Goal: Transaction & Acquisition: Purchase product/service

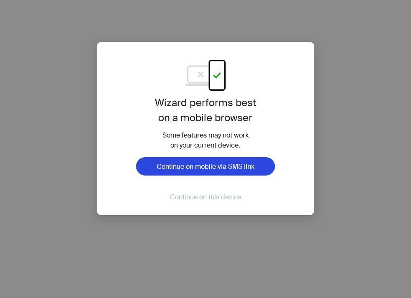
click at [189, 198] on span "Continue on this device" at bounding box center [206, 197] width 72 height 9
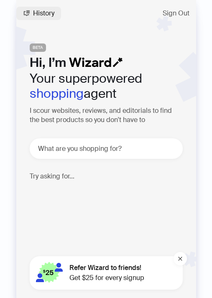
click at [43, 13] on span "History" at bounding box center [43, 13] width 21 height 7
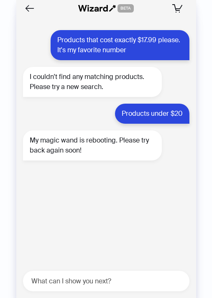
click at [69, 274] on div "What can I show you next?" at bounding box center [106, 281] width 166 height 20
click at [65, 284] on textarea at bounding box center [110, 281] width 160 height 10
type textarea "**********"
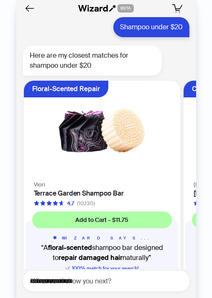
scroll to position [192, 0]
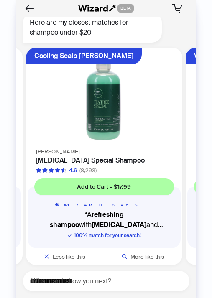
scroll to position [176, 0]
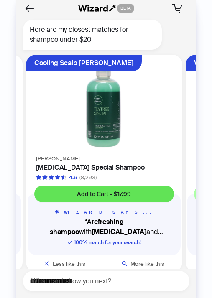
click at [113, 197] on span "Add to Cart – $17.99" at bounding box center [104, 194] width 54 height 8
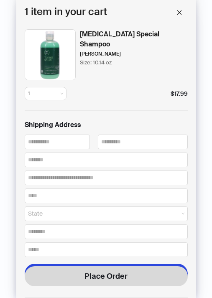
scroll to position [191, 0]
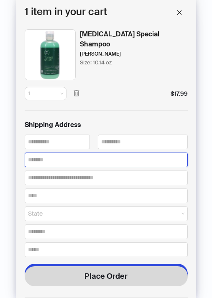
click at [51, 154] on input "text" at bounding box center [106, 160] width 163 height 15
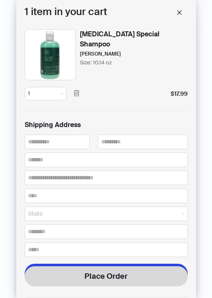
click at [49, 150] on div "First Name" at bounding box center [57, 144] width 65 height 18
click at [46, 142] on input "text" at bounding box center [57, 142] width 65 height 15
type input "****"
click at [111, 150] on div "Last Name ****" at bounding box center [143, 144] width 90 height 18
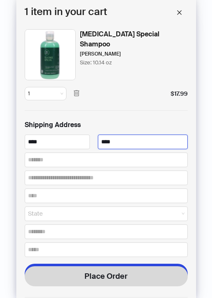
click at [114, 147] on input "****" at bounding box center [143, 142] width 90 height 15
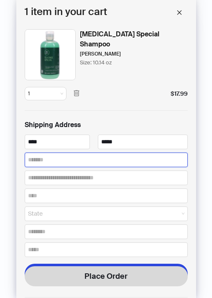
click at [101, 153] on input "text" at bounding box center [106, 160] width 163 height 15
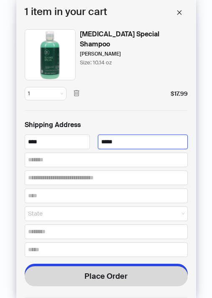
click at [123, 141] on input "*****" at bounding box center [143, 142] width 90 height 15
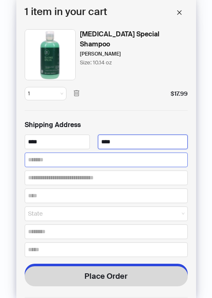
type input "****"
type input "**********"
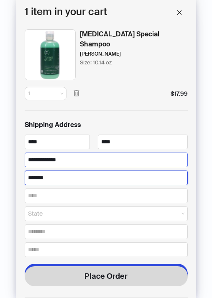
type input "*******"
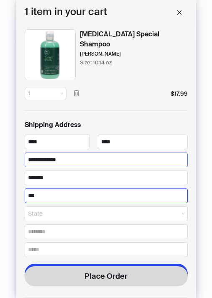
type input "**"
type input "*********"
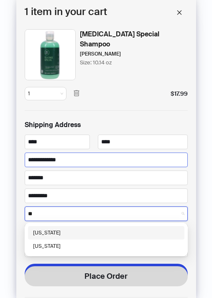
type input "***"
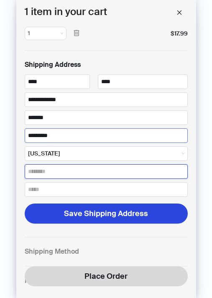
scroll to position [61, 0]
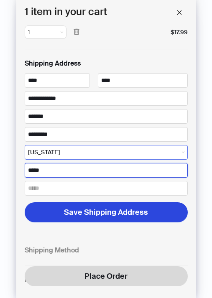
type input "*****"
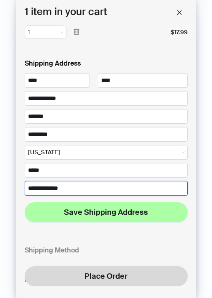
type input "**********"
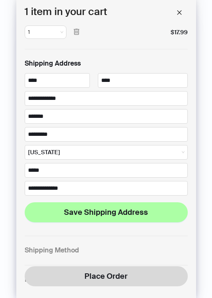
click at [122, 216] on span "Save Shipping Address" at bounding box center [106, 212] width 84 height 10
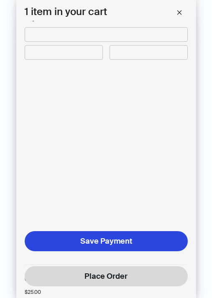
scroll to position [281, 0]
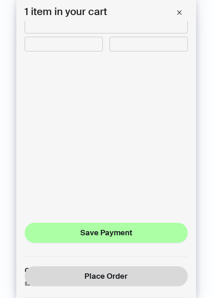
click at [88, 233] on span "Save Payment" at bounding box center [106, 233] width 52 height 10
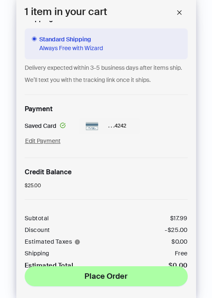
scroll to position [194, 0]
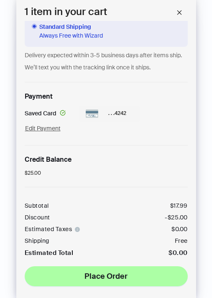
click at [76, 228] on icon "info-circle" at bounding box center [77, 229] width 5 height 5
click at [105, 228] on div "Subtotal $ 17.99 Discount -$ 25.00 Estimated Taxes $ 0.00 Shipping Free Estimat…" at bounding box center [106, 228] width 163 height 62
click at [78, 230] on icon "info-circle" at bounding box center [77, 229] width 5 height 5
click at [96, 234] on div "Subtotal $ 17.99 Discount -$ 25.00 Estimated Taxes $ 0.00 Shipping Free Estimat…" at bounding box center [106, 228] width 163 height 62
click at [76, 230] on icon "info-circle" at bounding box center [77, 229] width 5 height 5
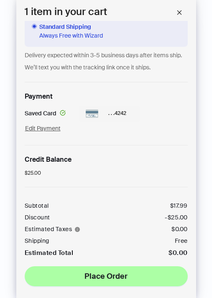
click at [100, 229] on div "Subtotal $ 17.99 Discount -$ 25.00 Estimated Taxes $ 0.00 Shipping Free Estimat…" at bounding box center [106, 228] width 163 height 62
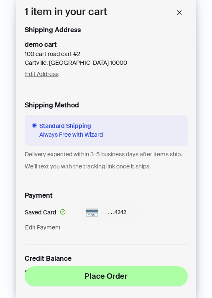
scroll to position [0, 0]
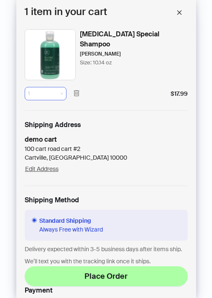
click at [51, 90] on span "1" at bounding box center [45, 93] width 35 height 13
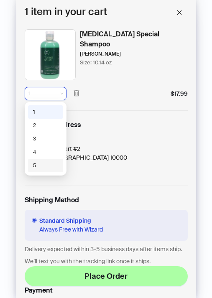
click at [47, 159] on div "4" at bounding box center [45, 152] width 35 height 13
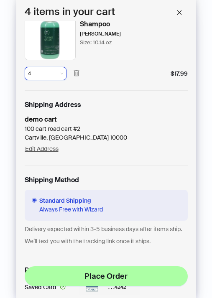
scroll to position [16, 0]
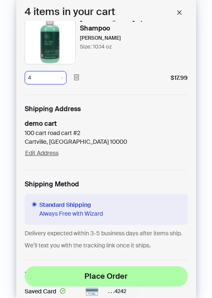
click at [56, 73] on span "4" at bounding box center [45, 78] width 35 height 13
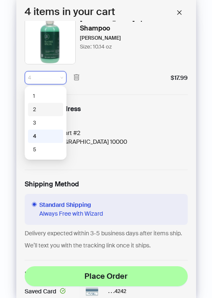
click at [48, 115] on div "2" at bounding box center [45, 109] width 35 height 13
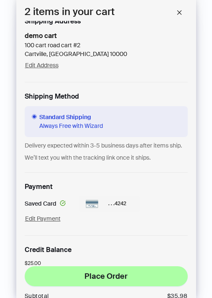
scroll to position [206, 0]
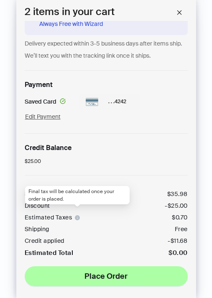
click at [78, 217] on icon "info-circle" at bounding box center [77, 217] width 5 height 5
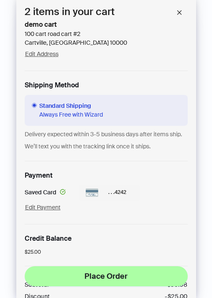
scroll to position [0, 0]
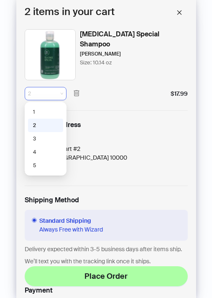
click at [42, 90] on span "2" at bounding box center [45, 93] width 35 height 13
click at [43, 110] on div "1" at bounding box center [45, 112] width 25 height 8
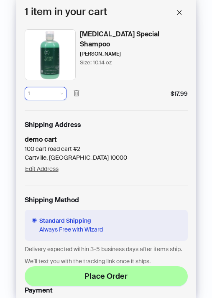
scroll to position [4, 0]
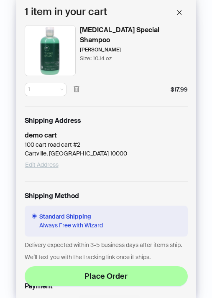
click at [52, 166] on span "Edit Address" at bounding box center [41, 165] width 33 height 8
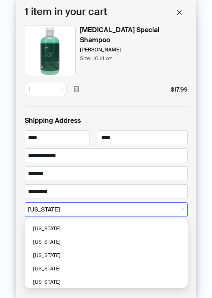
click at [64, 207] on span "Connecticut" at bounding box center [106, 209] width 156 height 9
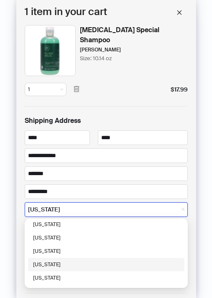
scroll to position [16, 0]
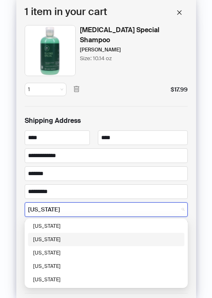
click at [60, 242] on div "Arizona" at bounding box center [106, 240] width 146 height 8
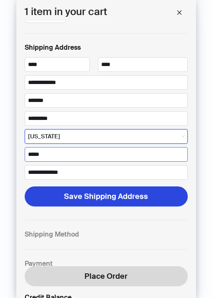
scroll to position [98, 0]
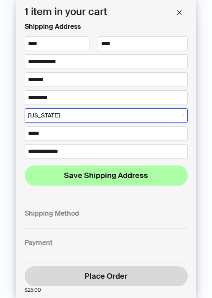
click at [108, 174] on span "Save Shipping Address" at bounding box center [106, 176] width 84 height 10
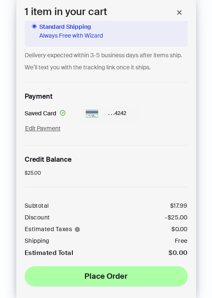
scroll to position [0, 0]
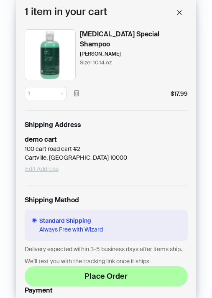
click at [49, 168] on span "Edit Address" at bounding box center [41, 169] width 33 height 8
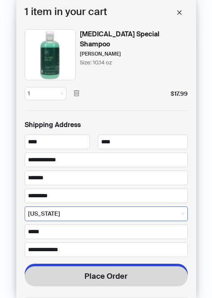
click at [53, 216] on span "Arizona" at bounding box center [106, 213] width 156 height 9
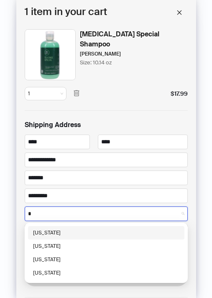
type input "**"
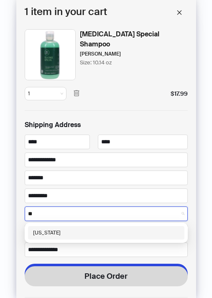
click at [46, 238] on div "Wyoming" at bounding box center [106, 232] width 156 height 13
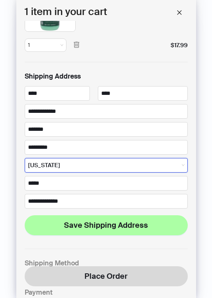
scroll to position [68, 0]
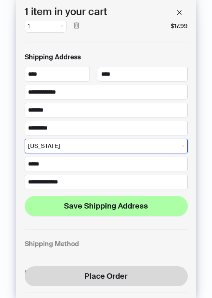
click at [83, 203] on span "Save Shipping Address" at bounding box center [106, 206] width 84 height 10
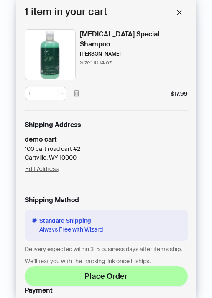
scroll to position [194, 0]
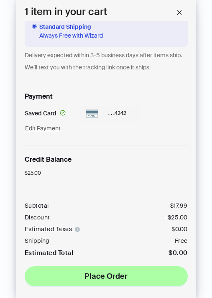
click at [78, 232] on icon "info-circle" at bounding box center [77, 229] width 5 height 5
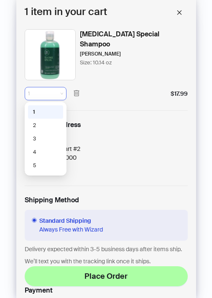
click at [55, 100] on span "1" at bounding box center [45, 93] width 35 height 13
click at [42, 123] on div "2" at bounding box center [45, 126] width 25 height 8
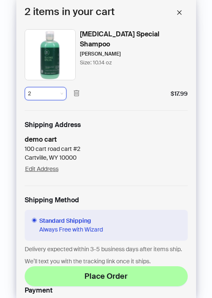
click at [56, 91] on span "2" at bounding box center [45, 93] width 35 height 13
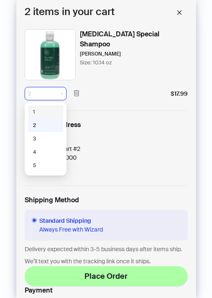
click at [47, 118] on div "1" at bounding box center [45, 111] width 35 height 13
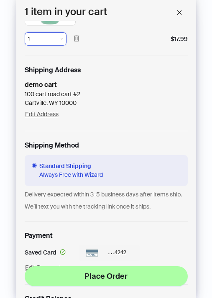
scroll to position [9, 0]
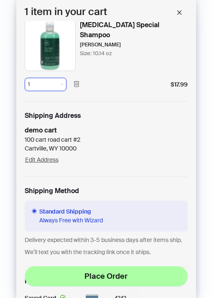
click at [47, 84] on span "1" at bounding box center [45, 84] width 35 height 13
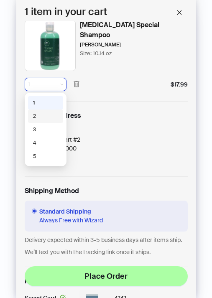
click at [42, 112] on div "2" at bounding box center [45, 116] width 35 height 13
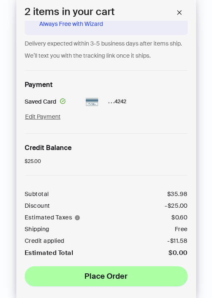
scroll to position [0, 0]
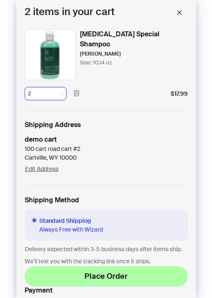
click at [47, 88] on span "2" at bounding box center [45, 93] width 35 height 13
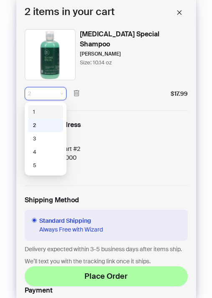
click at [43, 113] on div "1" at bounding box center [45, 112] width 25 height 8
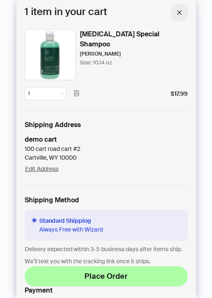
click at [181, 14] on icon "close" at bounding box center [180, 13] width 6 height 6
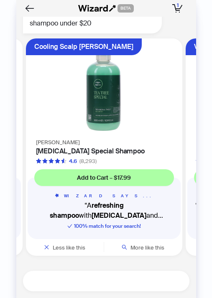
click at [64, 279] on textarea at bounding box center [110, 281] width 160 height 10
type textarea "**********"
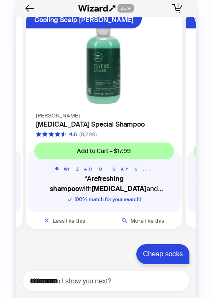
scroll to position [256, 0]
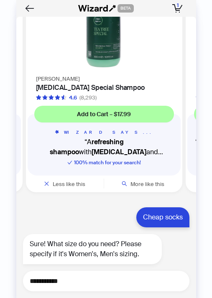
click at [83, 278] on textarea "**********" at bounding box center [110, 281] width 160 height 10
type textarea "******"
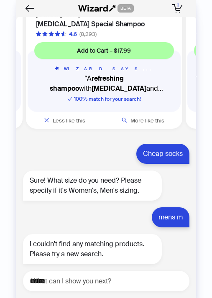
scroll to position [320, 0]
click at [58, 286] on textarea "******" at bounding box center [110, 281] width 160 height 10
type textarea "**********"
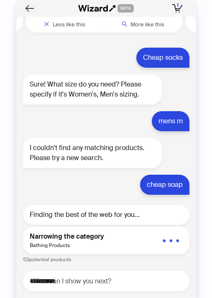
scroll to position [258, 0]
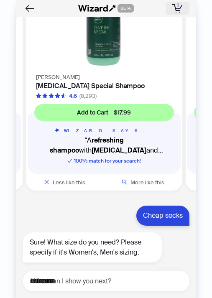
click at [175, 11] on icon "button" at bounding box center [177, 8] width 10 height 8
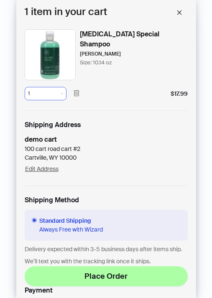
click at [54, 93] on span "1" at bounding box center [45, 93] width 35 height 13
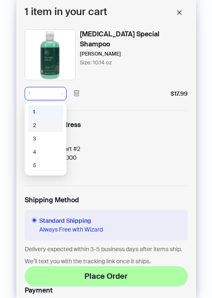
click at [37, 120] on div "2" at bounding box center [45, 125] width 35 height 13
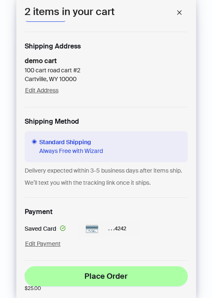
scroll to position [206, 0]
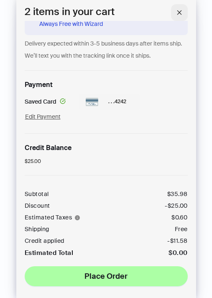
click at [179, 12] on icon "close" at bounding box center [179, 12] width 5 height 5
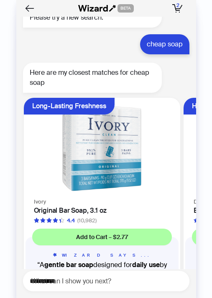
scroll to position [616, 0]
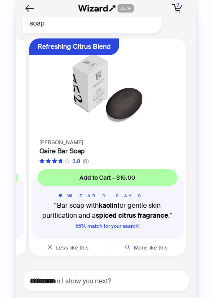
scroll to position [0, 317]
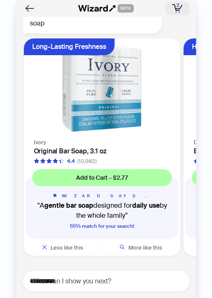
click at [172, 8] on icon "button" at bounding box center [177, 8] width 10 height 8
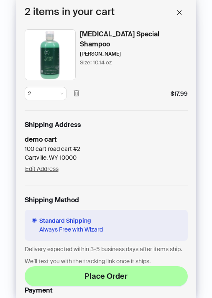
scroll to position [206, 0]
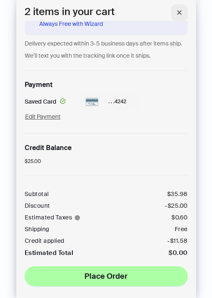
click at [179, 15] on icon "close" at bounding box center [180, 13] width 6 height 6
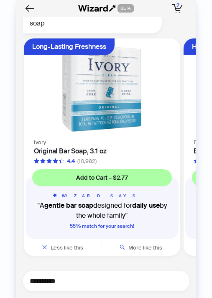
click at [54, 277] on textarea "**********" at bounding box center [110, 281] width 160 height 10
type textarea "********"
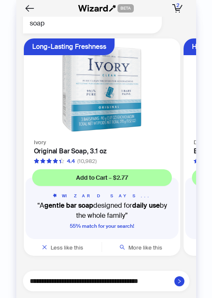
scroll to position [626, 0]
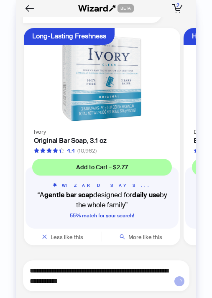
type textarea "**********"
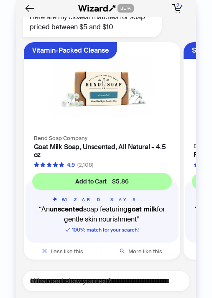
scroll to position [922, 0]
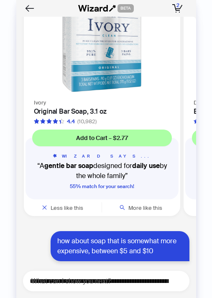
scroll to position [649, 0]
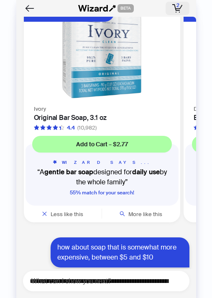
click at [179, 6] on span "2" at bounding box center [178, 5] width 3 height 7
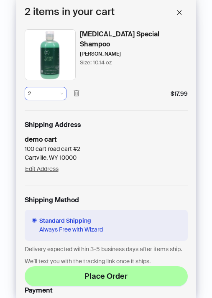
click at [45, 95] on span "2" at bounding box center [45, 93] width 35 height 13
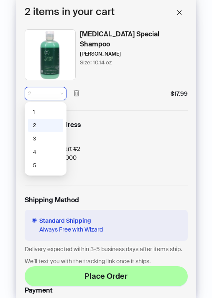
click at [41, 112] on div "1" at bounding box center [45, 112] width 25 height 8
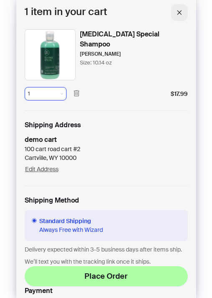
click at [180, 10] on icon "close" at bounding box center [180, 13] width 6 height 6
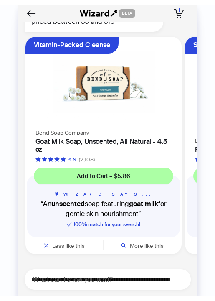
scroll to position [919, 0]
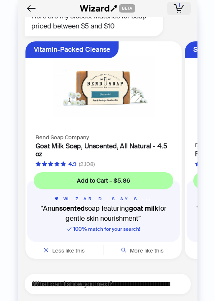
click at [177, 8] on icon "button" at bounding box center [179, 8] width 5 height 1
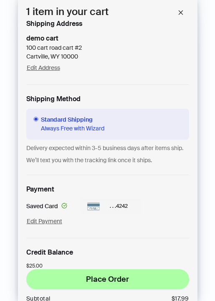
scroll to position [191, 0]
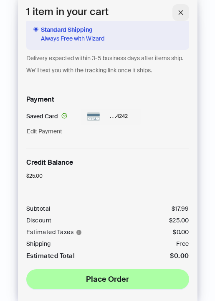
click at [180, 12] on icon "close" at bounding box center [181, 13] width 6 height 6
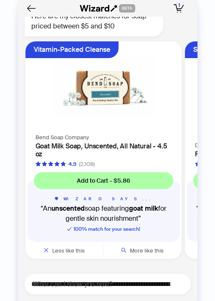
click at [180, 12] on icon "button" at bounding box center [179, 8] width 10 height 8
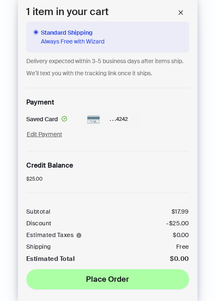
scroll to position [191, 0]
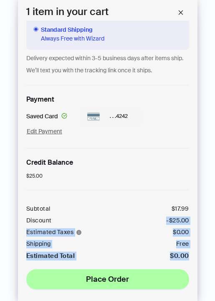
drag, startPoint x: 165, startPoint y: 220, endPoint x: 191, endPoint y: 254, distance: 43.3
click at [191, 254] on div "Tea Tree Special Shampoo Paul Mitchell Size: 10.14 oz 1 $17.99 Shipping Address…" at bounding box center [108, 161] width 180 height 280
click at [183, 233] on div "$ 0.00" at bounding box center [181, 232] width 16 height 7
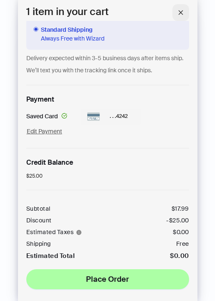
click at [180, 15] on icon "close" at bounding box center [181, 13] width 6 height 6
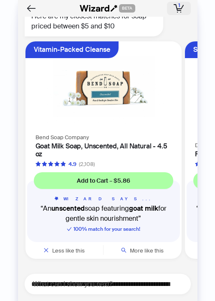
click at [177, 7] on rect "button" at bounding box center [176, 7] width 3 height 7
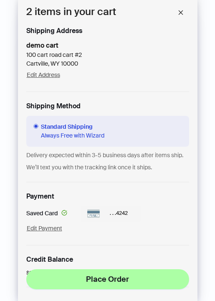
scroll to position [203, 0]
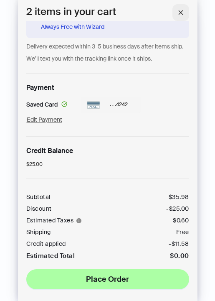
click at [182, 13] on icon "close" at bounding box center [181, 13] width 6 height 6
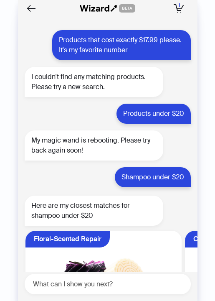
scroll to position [0, 158]
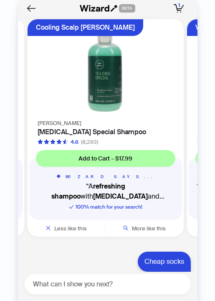
scroll to position [208, 0]
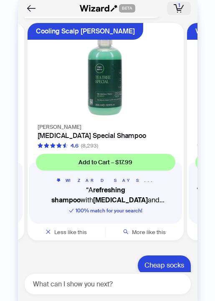
click at [176, 10] on icon "button" at bounding box center [179, 8] width 10 height 8
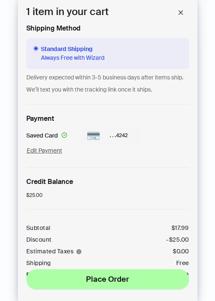
scroll to position [191, 0]
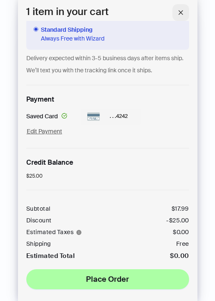
click at [182, 13] on icon "close" at bounding box center [181, 12] width 5 height 5
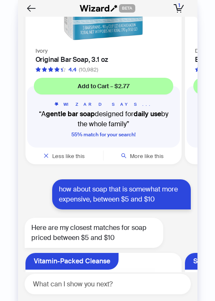
scroll to position [919, 0]
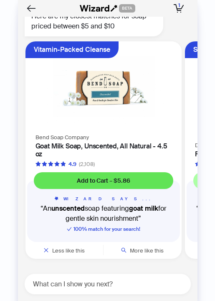
click at [130, 179] on button "Add to Cart – $5.86" at bounding box center [104, 180] width 140 height 17
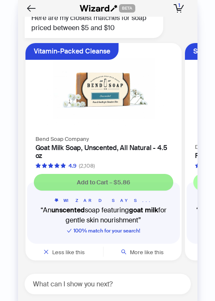
scroll to position [917, 0]
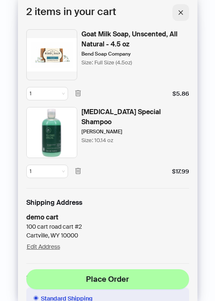
click at [181, 16] on span "button" at bounding box center [181, 13] width 6 height 8
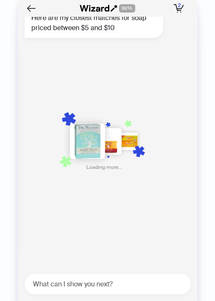
scroll to position [0, 486]
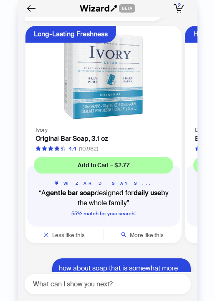
scroll to position [589, 0]
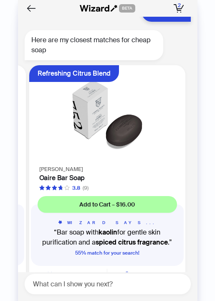
scroll to position [0, 317]
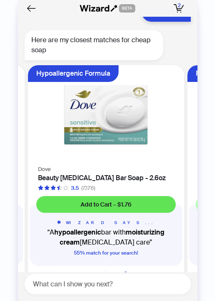
scroll to position [0, 158]
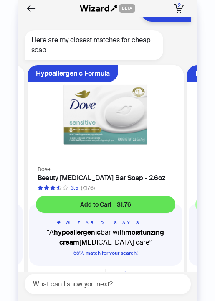
click at [123, 207] on span "Add to Cart – $1.76" at bounding box center [105, 205] width 51 height 8
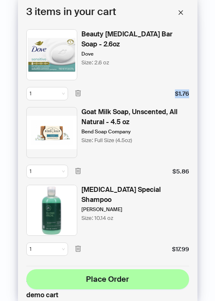
drag, startPoint x: 175, startPoint y: 93, endPoint x: 194, endPoint y: 93, distance: 19.7
click at [193, 93] on div "Beauty Sensitive Skin Bar Soap - 2.6oz Dove Size: 2.6 oz 1 $1.76 Goat Milk Soap…" at bounding box center [108, 161] width 180 height 280
click at [176, 97] on div "$1.76" at bounding box center [182, 94] width 14 height 9
click at [54, 92] on span "1" at bounding box center [47, 93] width 35 height 13
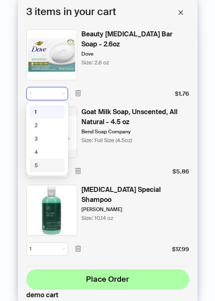
click at [44, 169] on div "5" at bounding box center [47, 166] width 25 height 8
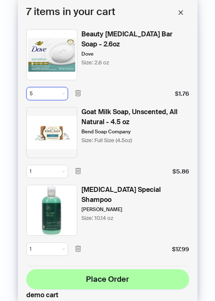
click at [125, 119] on div "Goat Milk Soap, Unscented, All Natural - 4.5 oz" at bounding box center [136, 117] width 108 height 20
click at [76, 171] on icon "button" at bounding box center [78, 171] width 8 height 8
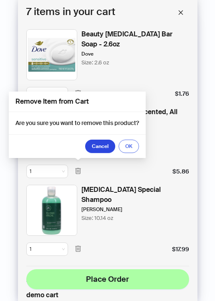
click at [133, 143] on span "OK" at bounding box center [128, 146] width 7 height 7
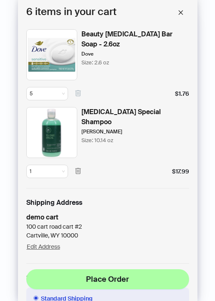
click at [79, 94] on icon "button" at bounding box center [77, 93] width 5 height 6
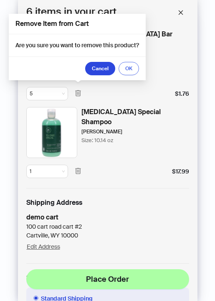
click at [131, 69] on span "OK" at bounding box center [128, 68] width 7 height 7
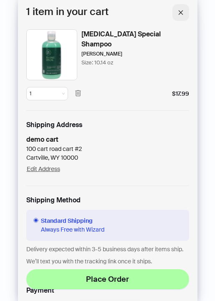
click at [180, 18] on button "button" at bounding box center [181, 12] width 17 height 17
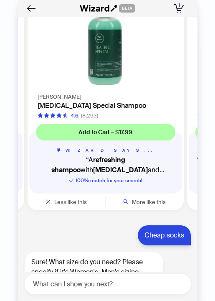
scroll to position [238, 0]
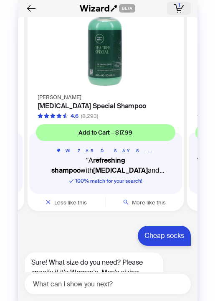
click at [182, 9] on icon "button" at bounding box center [179, 8] width 10 height 8
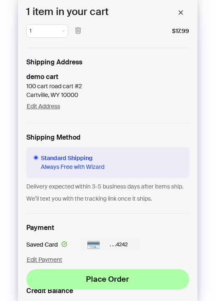
scroll to position [59, 0]
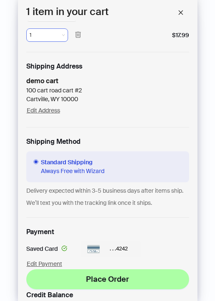
click at [42, 36] on span "1" at bounding box center [47, 35] width 35 height 13
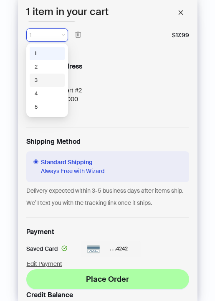
click at [40, 79] on div "3" at bounding box center [47, 81] width 25 height 8
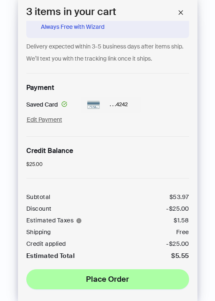
scroll to position [0, 0]
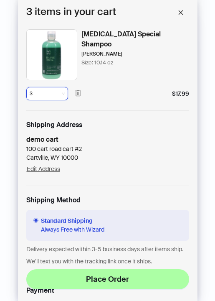
click at [48, 97] on span "3" at bounding box center [47, 93] width 35 height 13
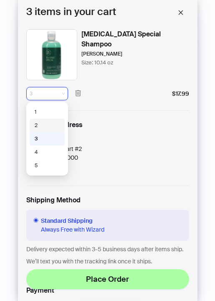
click at [43, 122] on div "2" at bounding box center [47, 126] width 25 height 8
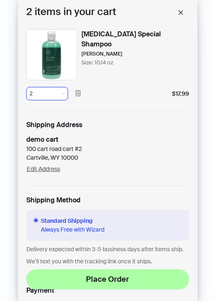
click at [41, 90] on span "2" at bounding box center [47, 93] width 35 height 13
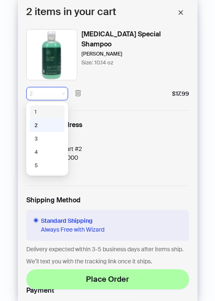
click at [39, 113] on div "1" at bounding box center [47, 112] width 25 height 8
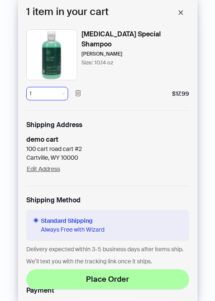
scroll to position [191, 0]
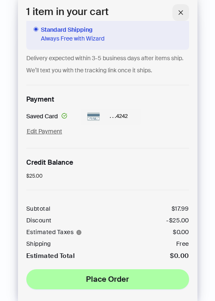
click at [177, 13] on button "button" at bounding box center [181, 12] width 17 height 17
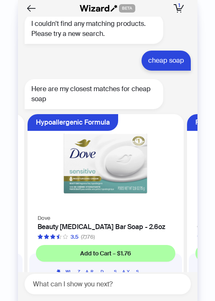
scroll to position [919, 0]
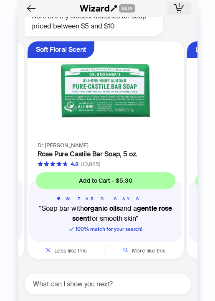
click at [174, 6] on icon "button" at bounding box center [179, 8] width 10 height 8
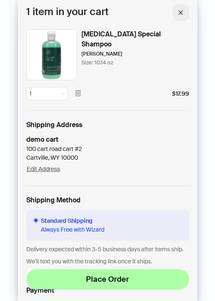
click at [180, 12] on icon "close" at bounding box center [181, 12] width 5 height 5
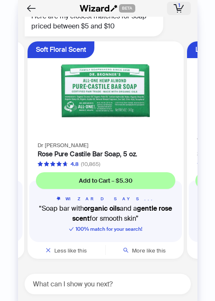
click at [181, 7] on icon "button" at bounding box center [179, 8] width 10 height 8
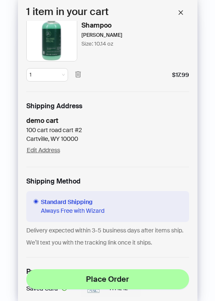
scroll to position [5, 0]
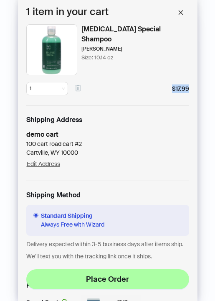
click at [79, 95] on div "Tea Tree Special Shampoo Paul Mitchell Size: 10.14 oz 1 $17.99 Shipping Address…" at bounding box center [107, 251] width 163 height 455
click at [78, 84] on span "button" at bounding box center [78, 89] width 8 height 10
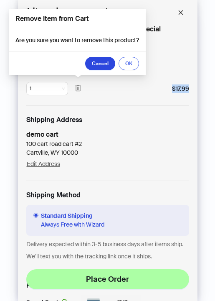
click at [125, 67] on button "OK" at bounding box center [129, 63] width 20 height 13
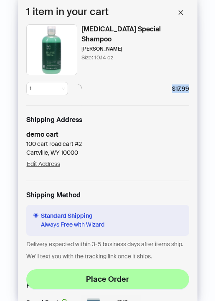
scroll to position [0, 0]
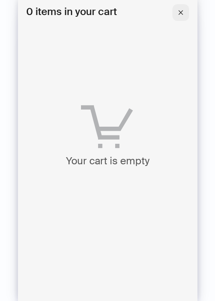
click at [184, 12] on button "button" at bounding box center [181, 12] width 17 height 17
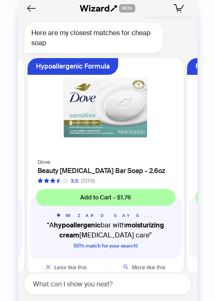
scroll to position [600, 0]
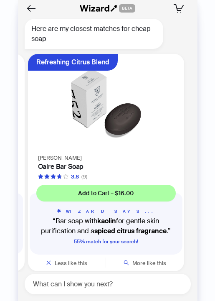
scroll to position [0, 317]
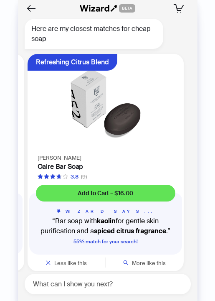
click at [113, 194] on span "Add to Cart – $16.00" at bounding box center [106, 193] width 56 height 8
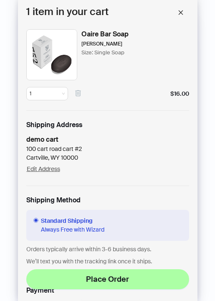
click at [82, 95] on icon "button" at bounding box center [78, 94] width 8 height 8
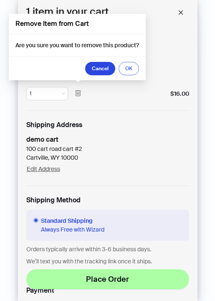
click at [124, 70] on button "OK" at bounding box center [129, 68] width 20 height 13
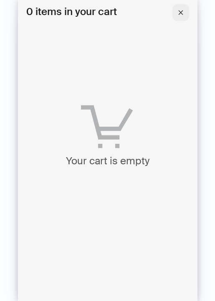
click at [182, 15] on span "button" at bounding box center [181, 13] width 6 height 8
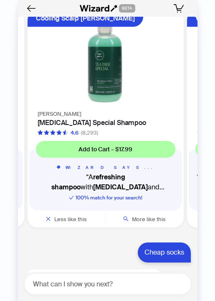
scroll to position [237, 0]
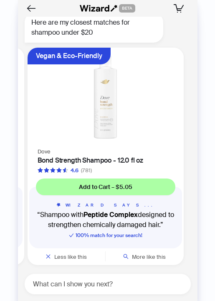
scroll to position [161, 0]
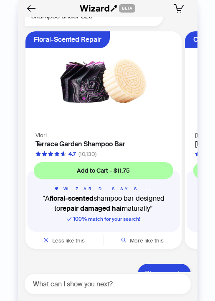
scroll to position [219, 0]
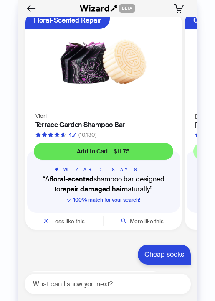
click at [131, 148] on button "Add to Cart – $11.75" at bounding box center [104, 151] width 140 height 17
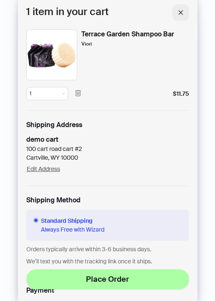
click at [183, 8] on button "button" at bounding box center [181, 12] width 17 height 17
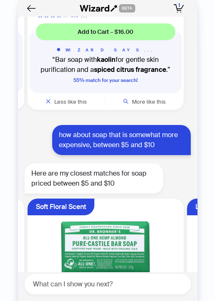
scroll to position [919, 0]
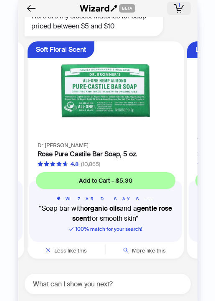
click at [177, 8] on rect "button" at bounding box center [176, 7] width 3 height 7
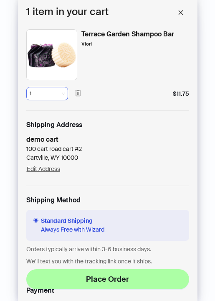
click at [39, 87] on span "1" at bounding box center [47, 93] width 35 height 13
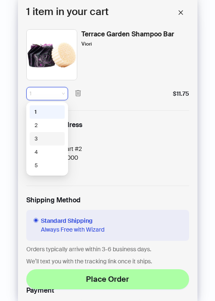
click at [41, 138] on div "3" at bounding box center [47, 139] width 25 height 8
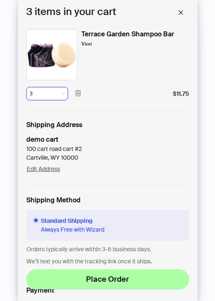
click at [51, 92] on span "3" at bounding box center [47, 93] width 35 height 13
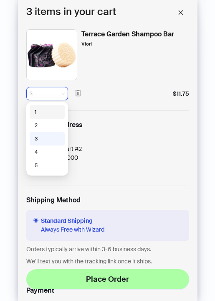
click at [45, 110] on div "1" at bounding box center [47, 112] width 25 height 8
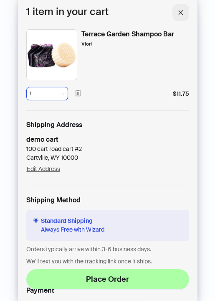
click at [181, 13] on icon "close" at bounding box center [181, 13] width 6 height 6
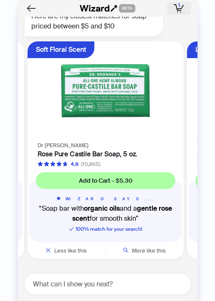
click at [183, 10] on icon "button" at bounding box center [179, 8] width 10 height 8
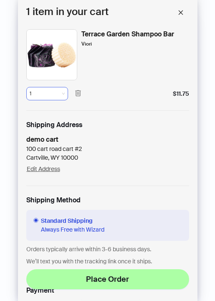
click at [52, 93] on span "1" at bounding box center [47, 93] width 35 height 13
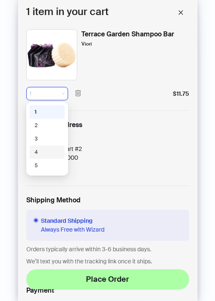
click at [43, 156] on div "4" at bounding box center [47, 152] width 25 height 8
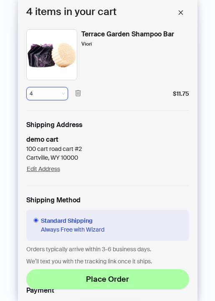
click at [49, 91] on span "4" at bounding box center [47, 93] width 35 height 13
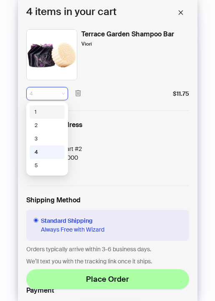
click at [47, 108] on div "1" at bounding box center [47, 111] width 35 height 13
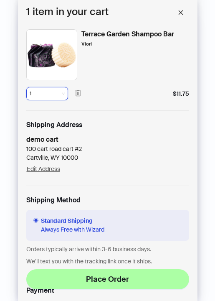
scroll to position [191, 0]
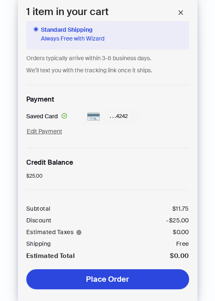
click at [110, 280] on span "Place Order" at bounding box center [107, 279] width 43 height 10
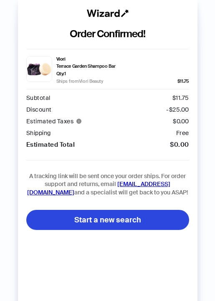
scroll to position [991, 0]
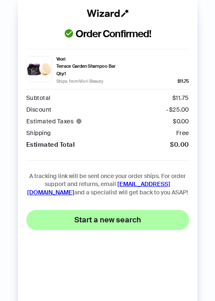
click at [113, 225] on button "Start a new search" at bounding box center [107, 220] width 163 height 20
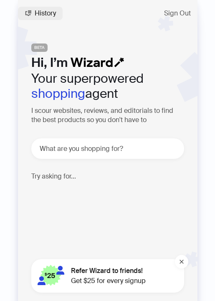
click at [50, 9] on button "History" at bounding box center [40, 13] width 45 height 13
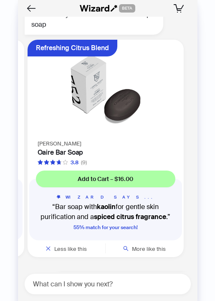
scroll to position [611, 0]
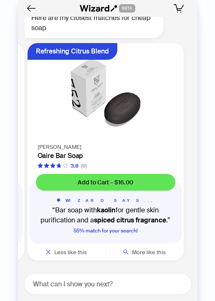
click at [120, 182] on span "Add to Cart – $16.00" at bounding box center [106, 183] width 56 height 8
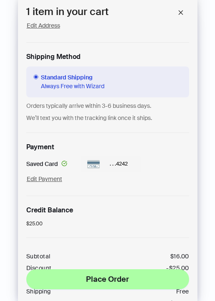
scroll to position [191, 0]
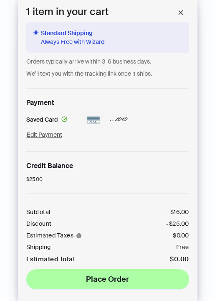
scroll to position [191, 0]
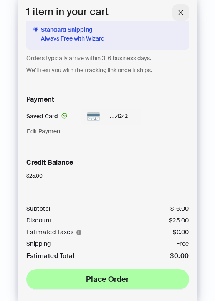
click at [182, 10] on icon "close" at bounding box center [181, 13] width 6 height 6
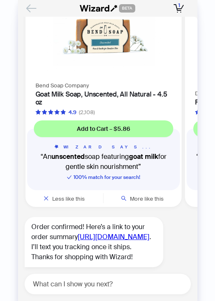
click at [32, 9] on icon "Back" at bounding box center [31, 8] width 14 height 14
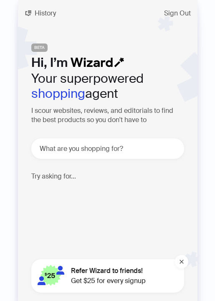
click at [109, 280] on span "Get $25 for every signup" at bounding box center [108, 281] width 75 height 10
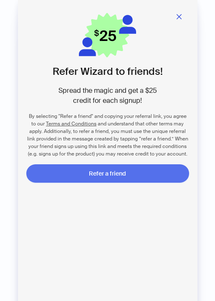
click at [120, 171] on span "Refer a friend" at bounding box center [107, 174] width 37 height 8
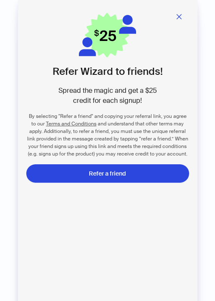
click at [74, 113] on div "By selecting "Refer a friend" and copying your referral link, you agree to our …" at bounding box center [107, 135] width 163 height 45
click at [184, 15] on button "button" at bounding box center [179, 16] width 20 height 17
